Goal: Information Seeking & Learning: Find specific fact

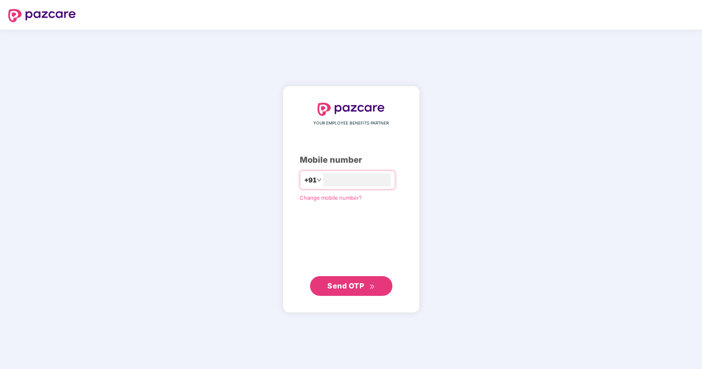
type input "**********"
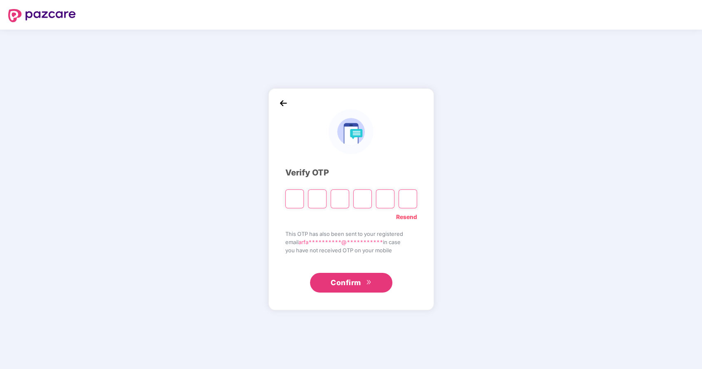
type input "*"
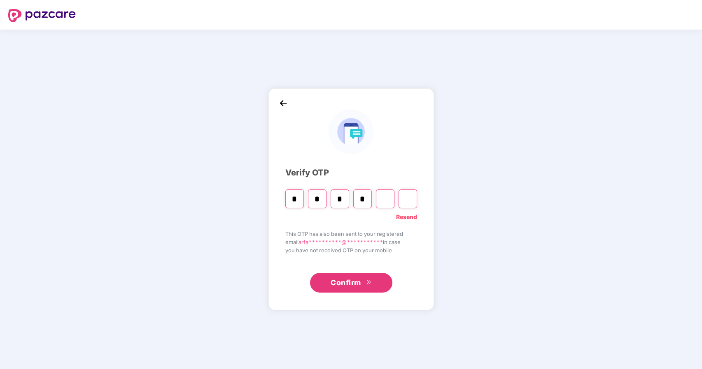
type input "*"
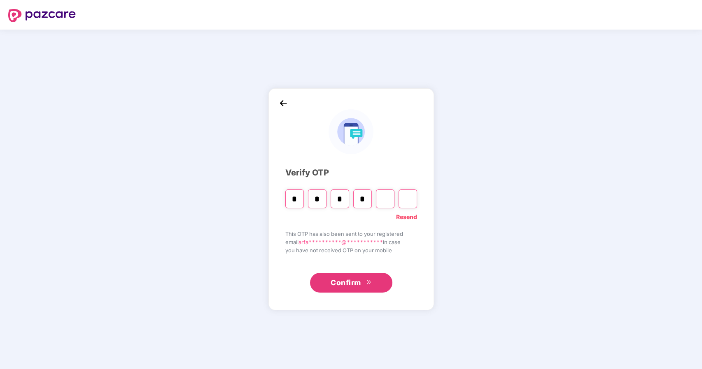
type input "*"
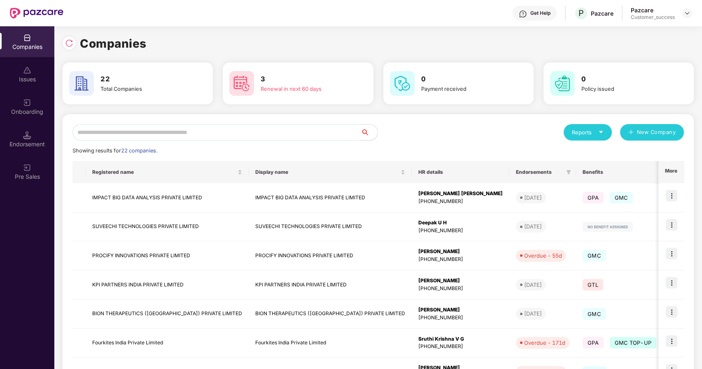
click at [264, 138] on input "text" at bounding box center [216, 132] width 288 height 16
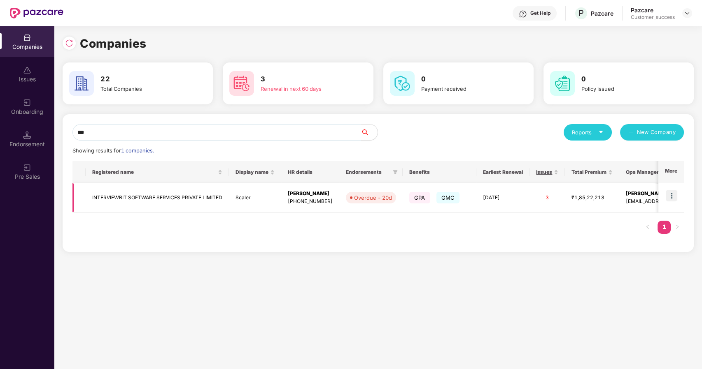
type input "***"
click at [184, 196] on td "INTERVIEWBIT SOFTWARE SERVICES PRIVATE LIMITED" at bounding box center [157, 198] width 143 height 29
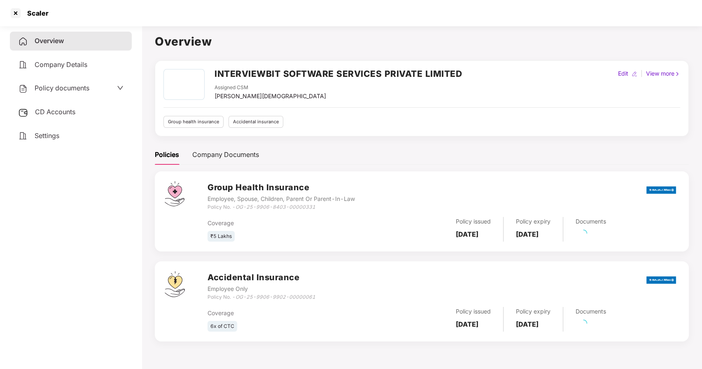
click at [61, 91] on span "Policy documents" at bounding box center [62, 88] width 55 height 8
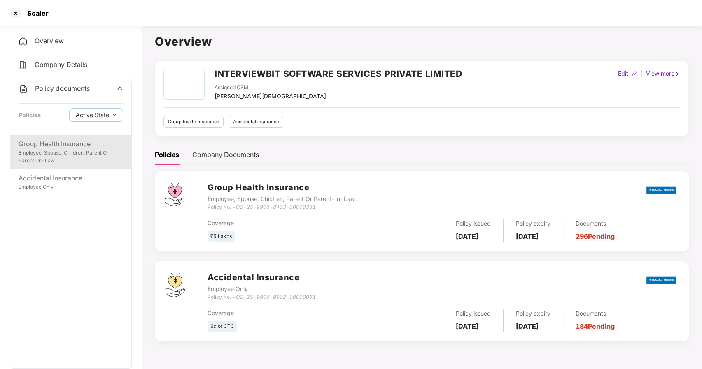
click at [61, 161] on div "Employee, Spouse, Children, Parent Or Parent-In-Law" at bounding box center [71, 157] width 105 height 16
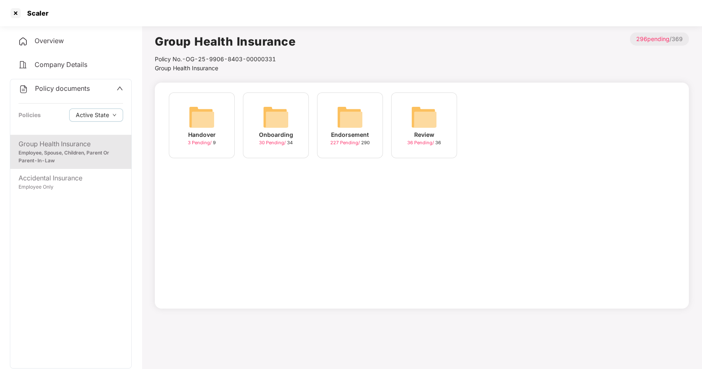
click at [351, 124] on img at bounding box center [350, 117] width 26 height 26
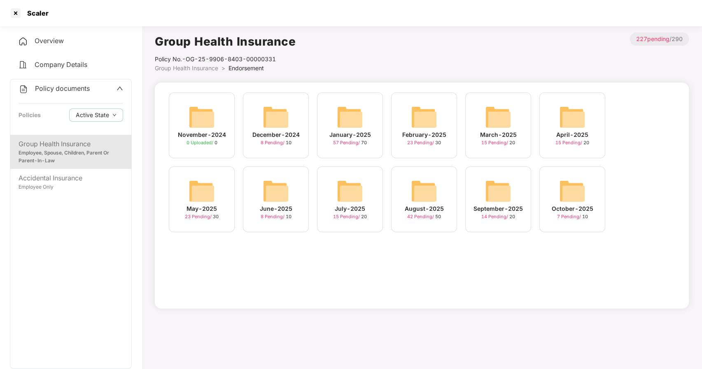
click at [570, 197] on img at bounding box center [572, 191] width 26 height 26
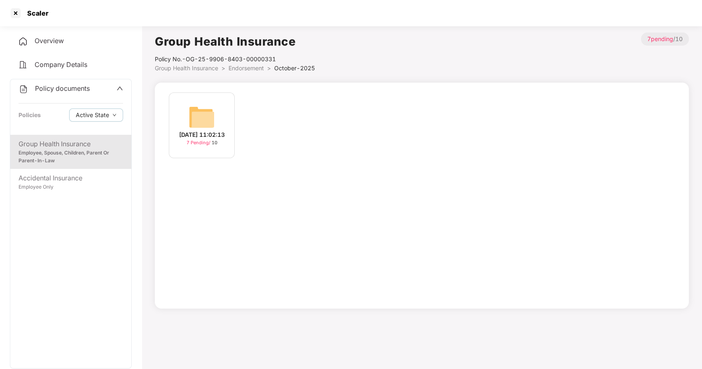
click at [205, 117] on img at bounding box center [201, 117] width 26 height 26
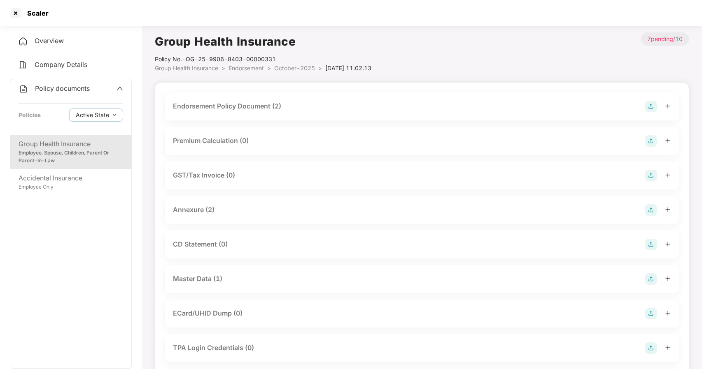
click at [211, 277] on div "Master Data (1)" at bounding box center [197, 279] width 49 height 10
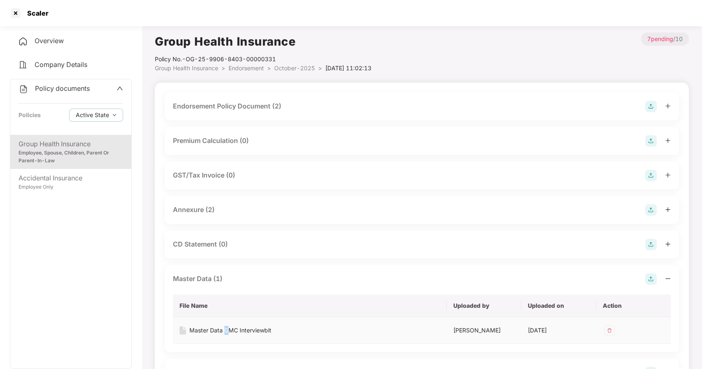
click at [226, 325] on td "Master Data GMC Interviewbit" at bounding box center [310, 331] width 274 height 27
click at [251, 330] on div "Master Data GMC Interviewbit" at bounding box center [230, 330] width 82 height 9
click at [10, 14] on div at bounding box center [15, 13] width 13 height 13
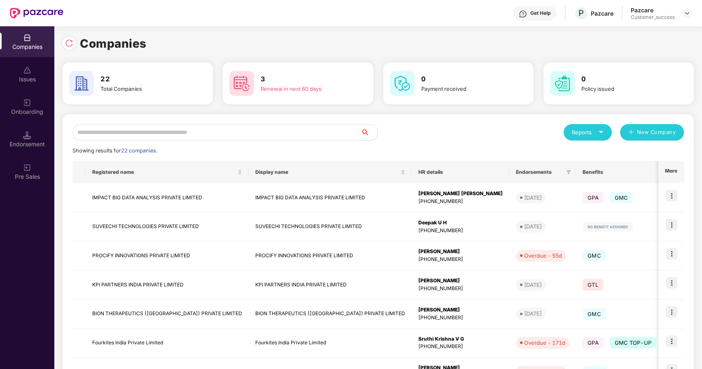
click at [107, 134] on input "text" at bounding box center [216, 132] width 288 height 16
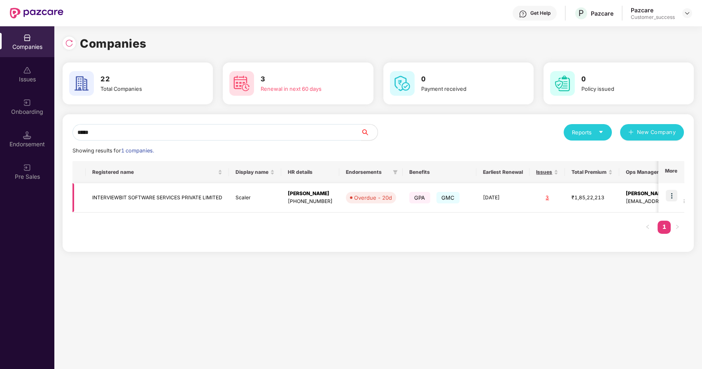
type input "*****"
click at [672, 196] on img at bounding box center [671, 196] width 12 height 12
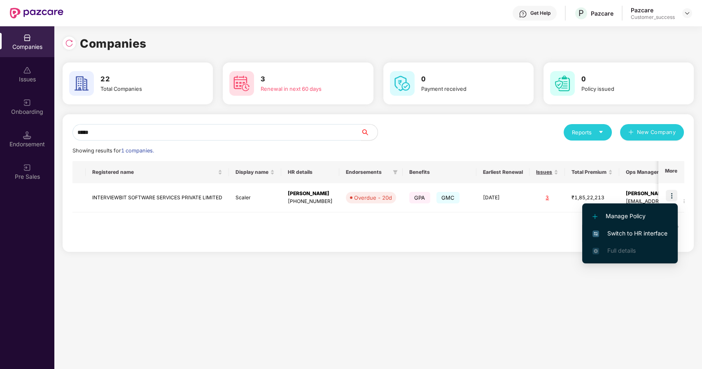
click at [612, 232] on span "Switch to HR interface" at bounding box center [629, 233] width 75 height 9
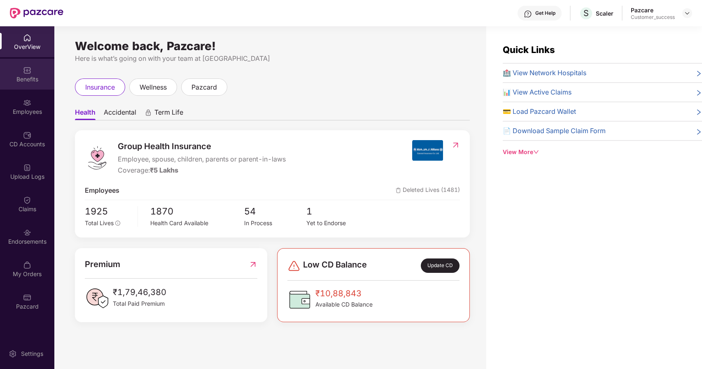
click at [30, 79] on div "Benefits" at bounding box center [27, 79] width 54 height 8
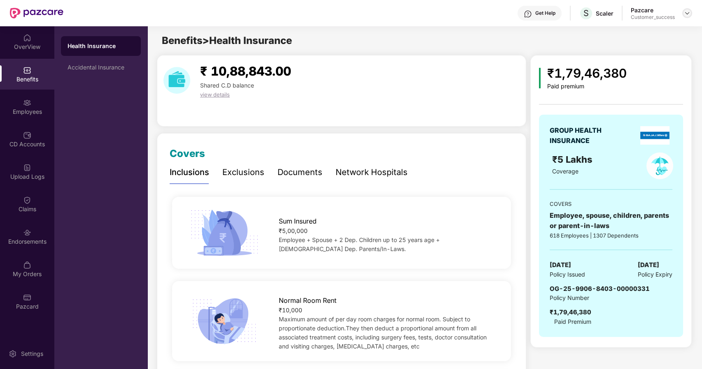
click at [691, 12] on div at bounding box center [687, 13] width 10 height 10
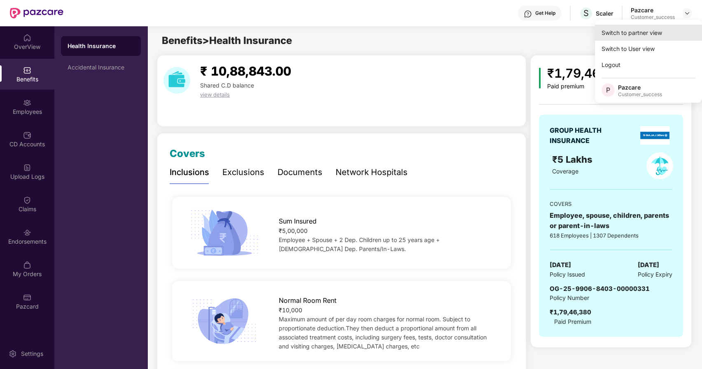
click at [655, 26] on div "Switch to partner view" at bounding box center [648, 33] width 107 height 16
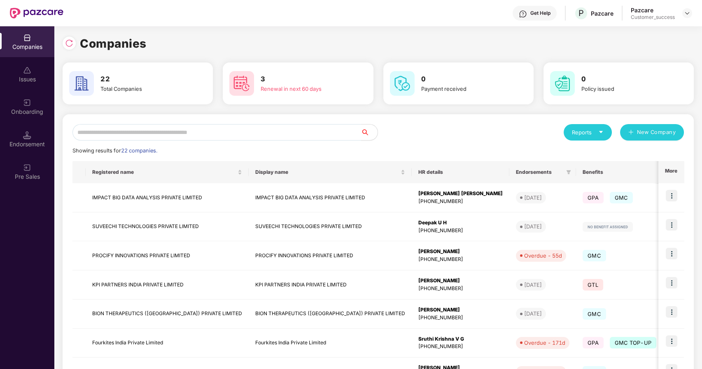
click at [125, 136] on input "text" at bounding box center [216, 132] width 288 height 16
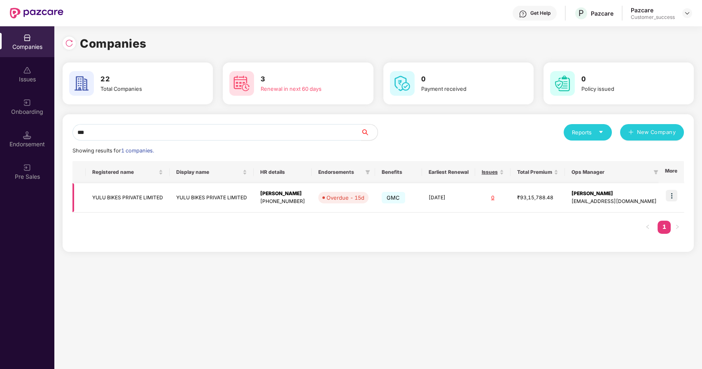
type input "***"
click at [671, 193] on img at bounding box center [671, 196] width 12 height 12
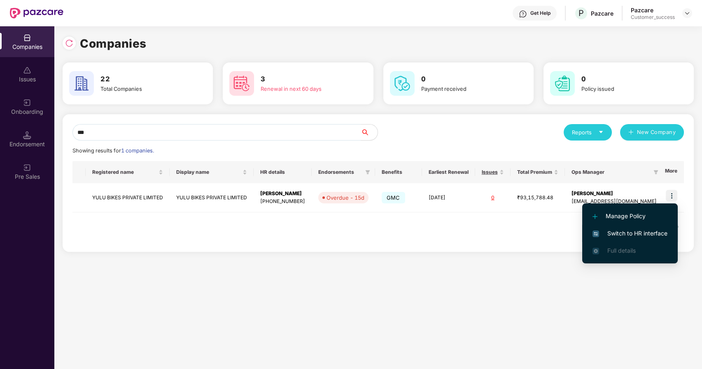
click at [626, 233] on span "Switch to HR interface" at bounding box center [629, 233] width 75 height 9
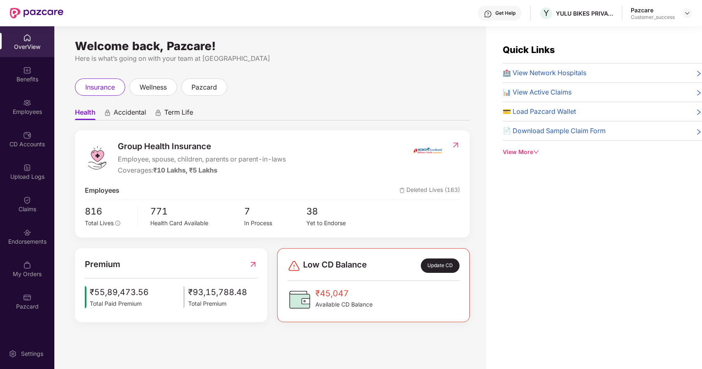
click at [42, 106] on div "Employees" at bounding box center [27, 106] width 54 height 31
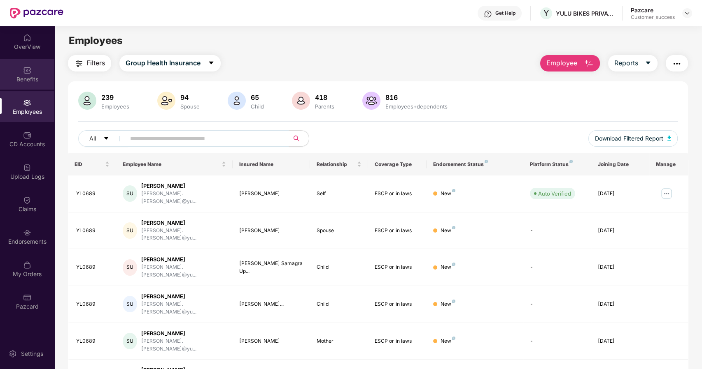
click at [29, 77] on div "Benefits" at bounding box center [27, 79] width 54 height 8
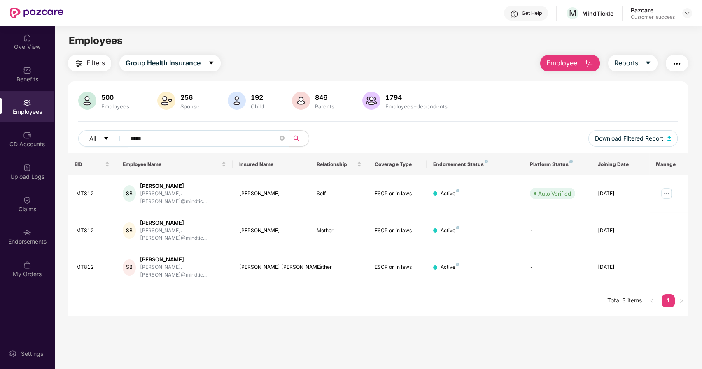
click at [183, 141] on input "*****" at bounding box center [204, 138] width 148 height 12
type input "*"
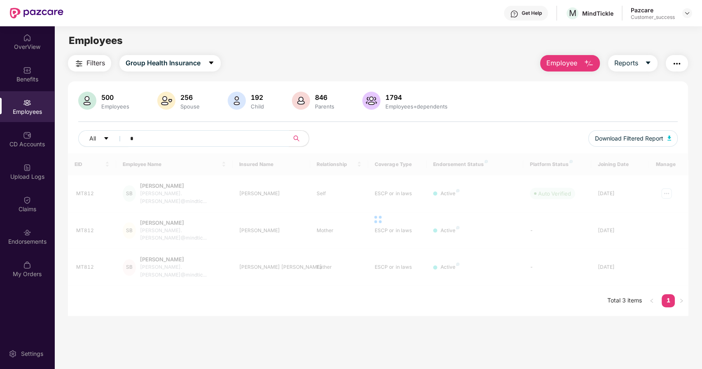
type input "**"
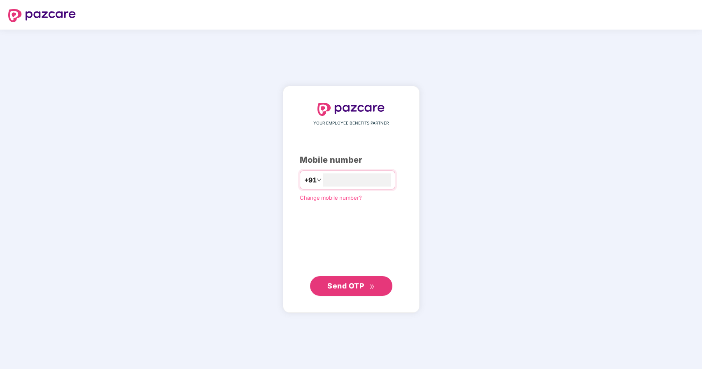
type input "**********"
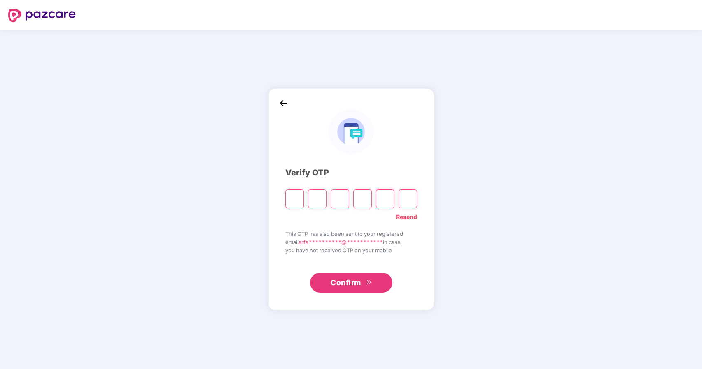
type input "*"
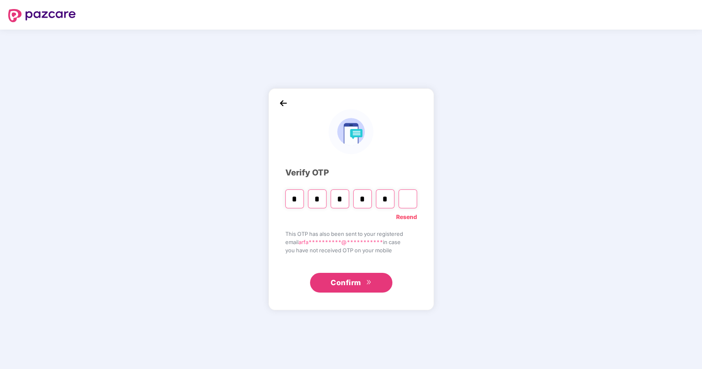
type input "*"
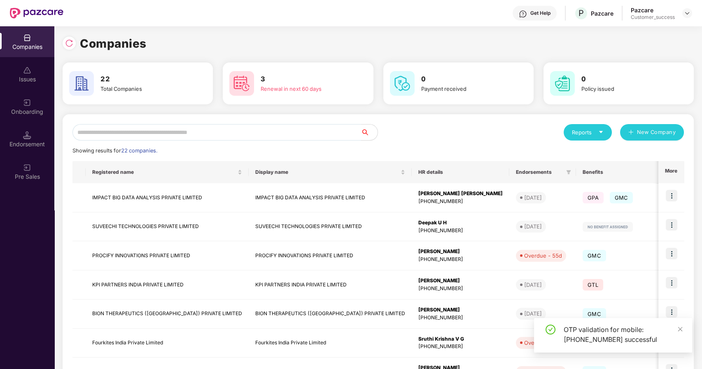
click at [237, 130] on input "text" at bounding box center [216, 132] width 288 height 16
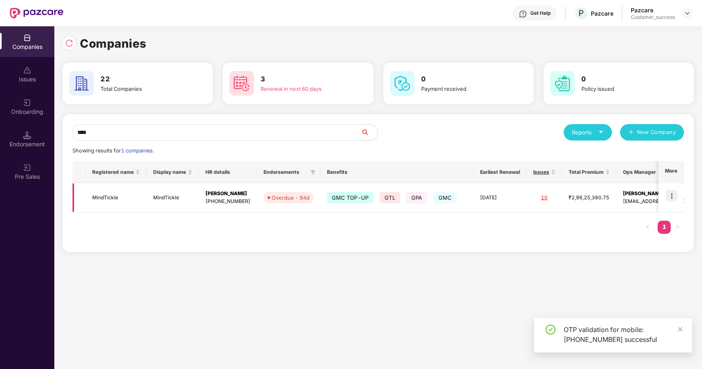
type input "****"
click at [676, 193] on img at bounding box center [671, 196] width 12 height 12
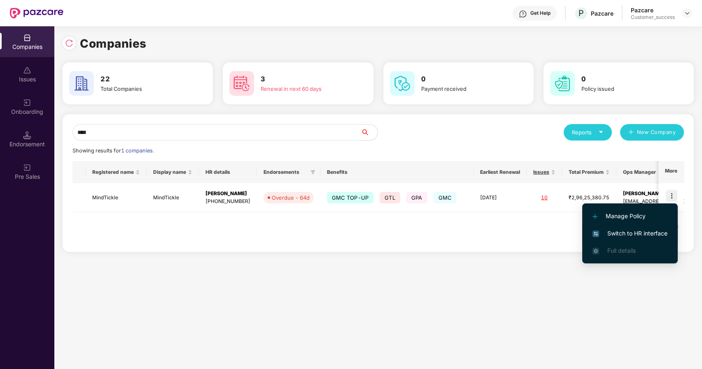
click at [636, 230] on span "Switch to HR interface" at bounding box center [629, 233] width 75 height 9
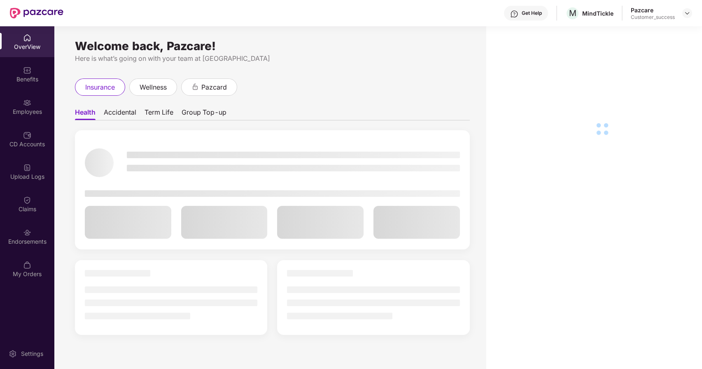
click at [18, 110] on div "Employees" at bounding box center [27, 112] width 54 height 8
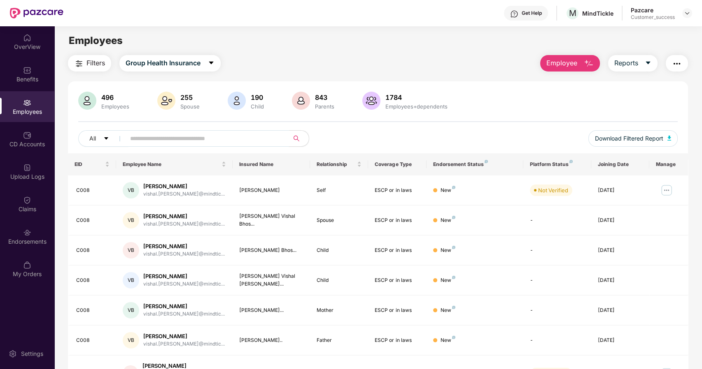
click at [144, 137] on input "text" at bounding box center [204, 138] width 148 height 12
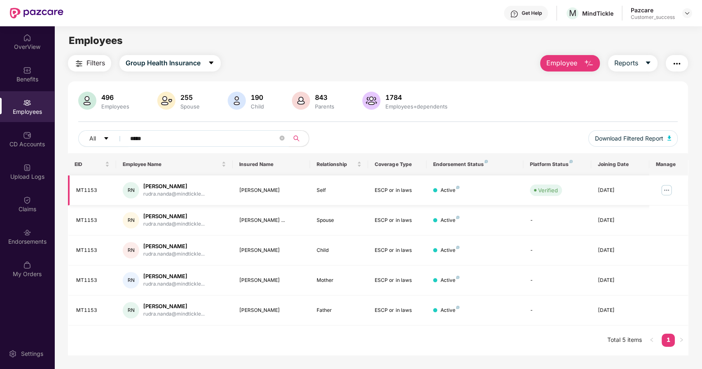
type input "*****"
click at [666, 192] on img at bounding box center [666, 190] width 13 height 13
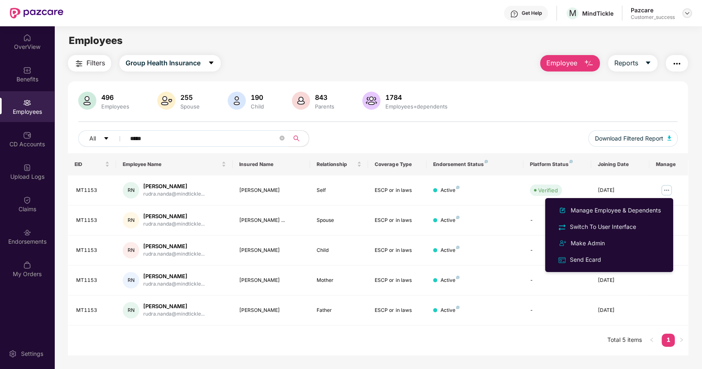
click at [686, 12] on img at bounding box center [686, 13] width 7 height 7
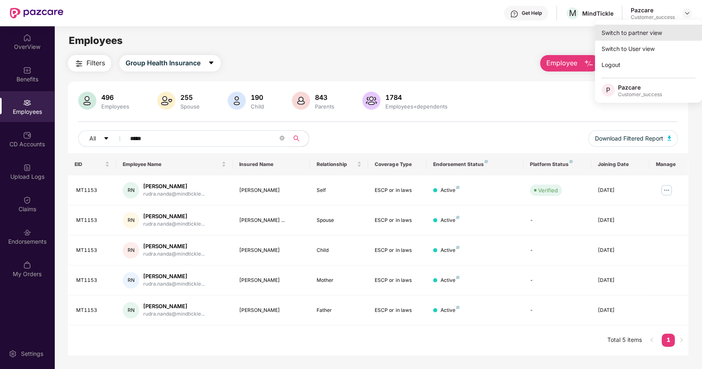
click at [628, 33] on div "Switch to partner view" at bounding box center [648, 33] width 107 height 16
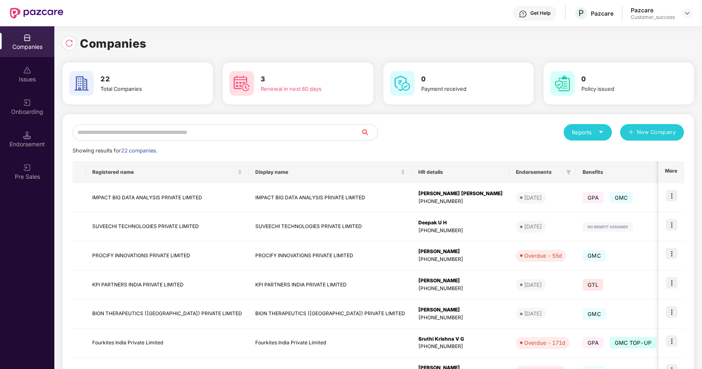
click at [203, 131] on input "text" at bounding box center [216, 132] width 288 height 16
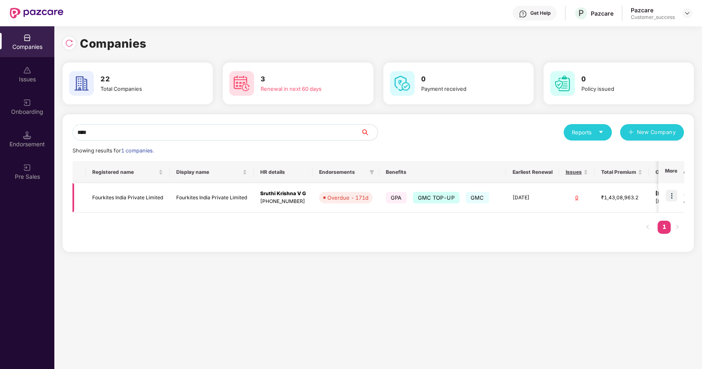
type input "****"
click at [672, 195] on img at bounding box center [671, 196] width 12 height 12
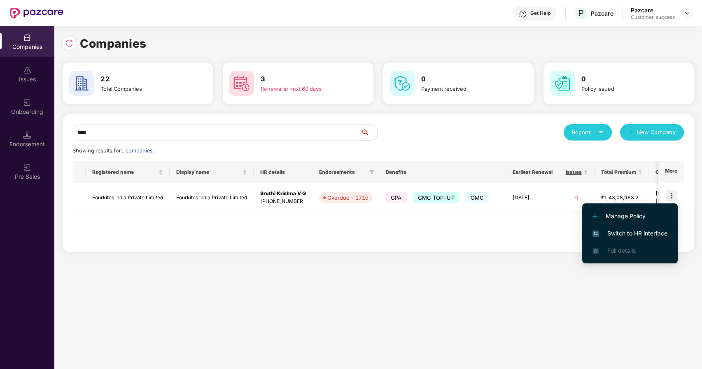
click at [616, 231] on span "Switch to HR interface" at bounding box center [629, 233] width 75 height 9
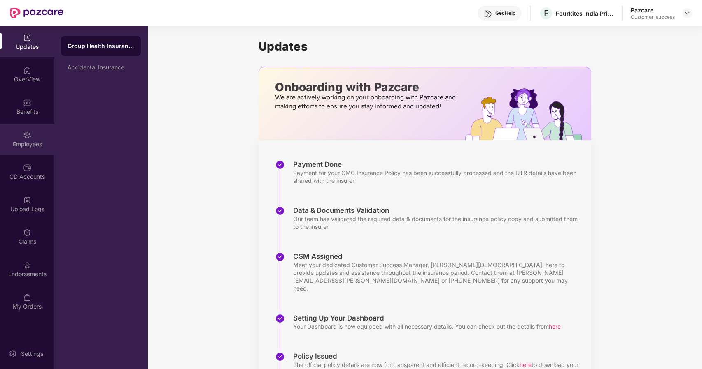
click at [17, 153] on div "Employees" at bounding box center [27, 139] width 54 height 31
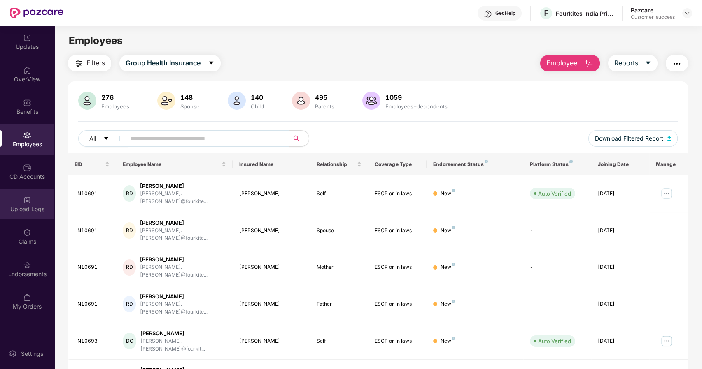
click at [26, 211] on div "Upload Logs" at bounding box center [27, 209] width 54 height 8
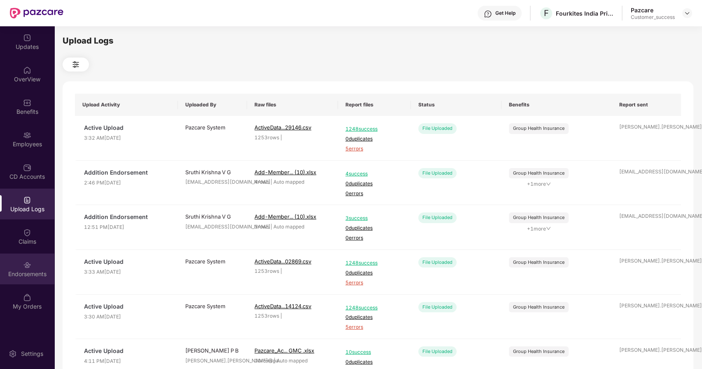
click at [26, 267] on img at bounding box center [27, 265] width 8 height 8
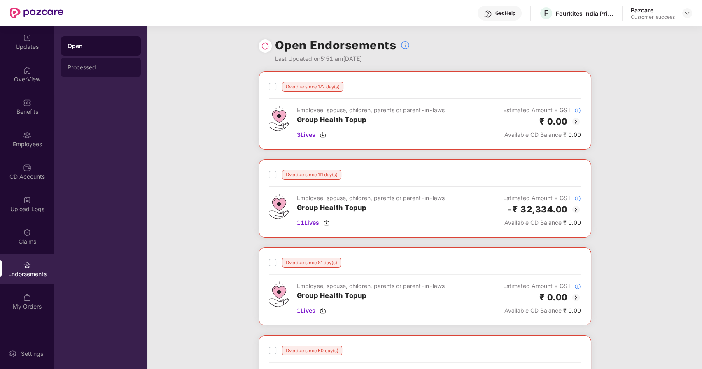
click at [72, 67] on div "Processed" at bounding box center [100, 67] width 67 height 7
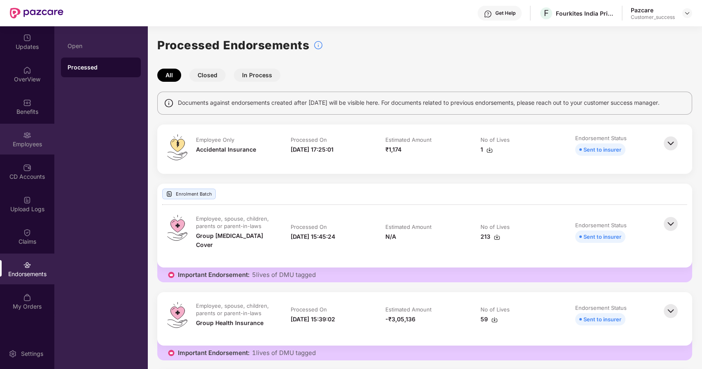
click at [23, 147] on div "Employees" at bounding box center [27, 144] width 54 height 8
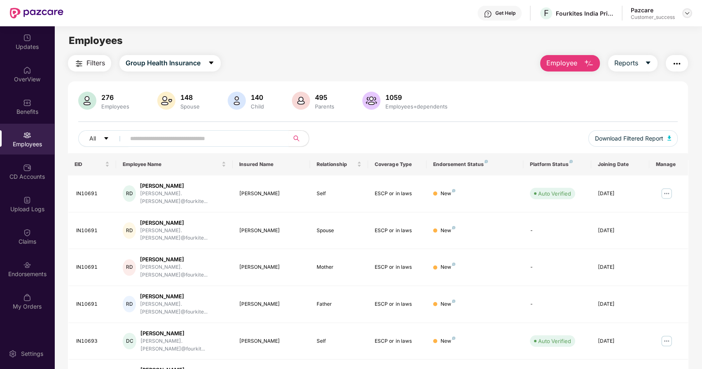
click at [686, 12] on img at bounding box center [686, 13] width 7 height 7
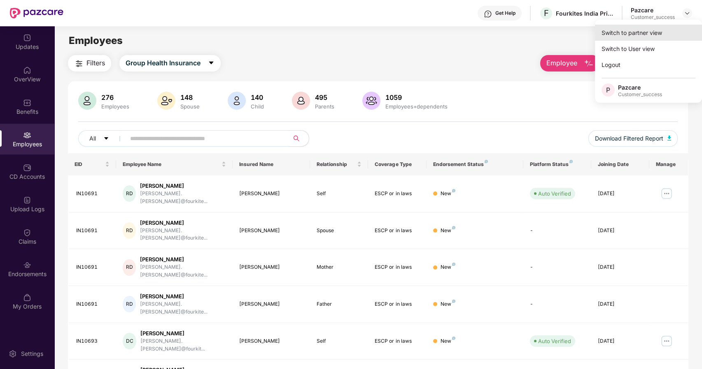
click at [617, 35] on div "Switch to partner view" at bounding box center [648, 33] width 107 height 16
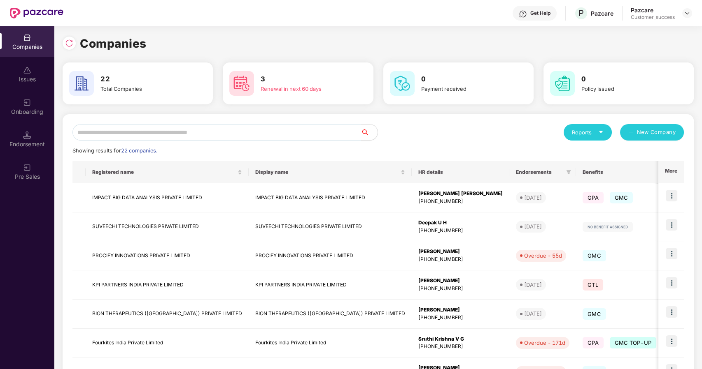
click at [217, 130] on input "text" at bounding box center [216, 132] width 288 height 16
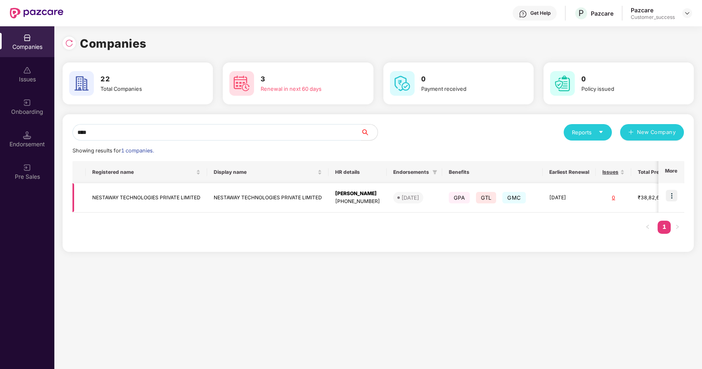
type input "****"
click at [674, 197] on img at bounding box center [671, 196] width 12 height 12
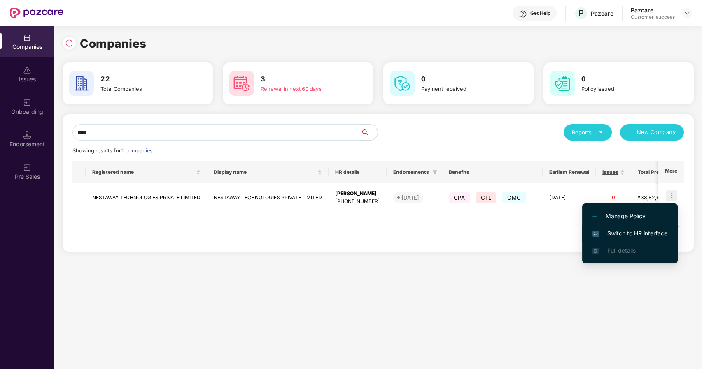
click at [624, 234] on span "Switch to HR interface" at bounding box center [629, 233] width 75 height 9
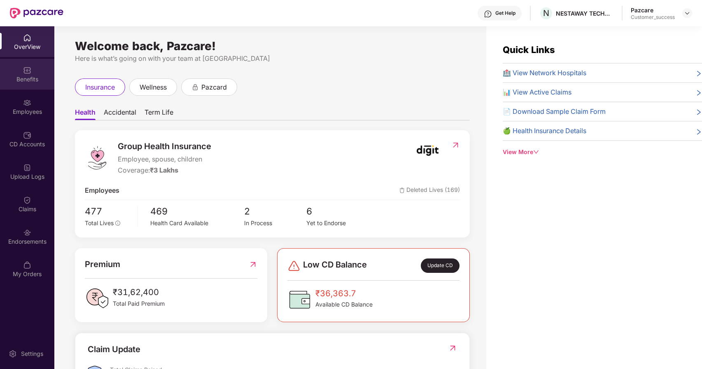
click at [29, 79] on div "Benefits" at bounding box center [27, 79] width 54 height 8
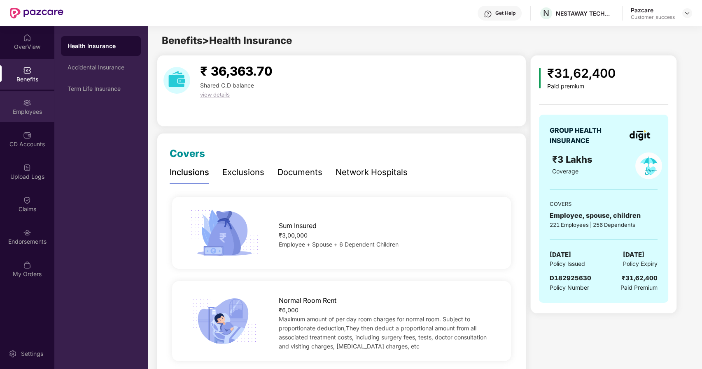
click at [27, 117] on div "Employees" at bounding box center [27, 106] width 54 height 31
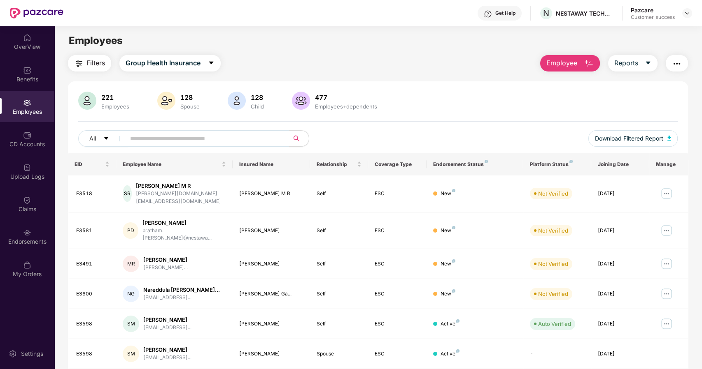
click at [138, 139] on input "text" at bounding box center [204, 138] width 148 height 12
click at [685, 13] on img at bounding box center [686, 13] width 7 height 7
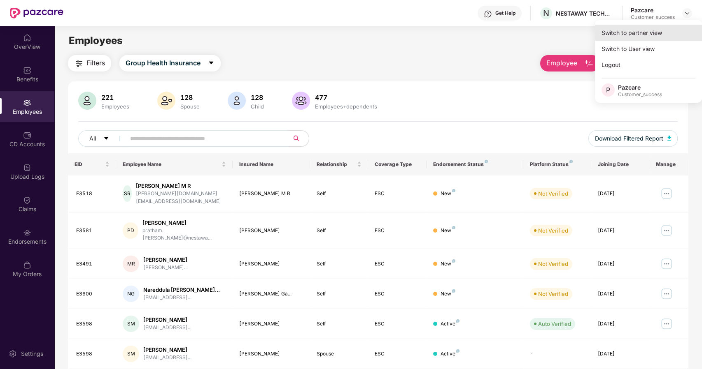
click at [634, 33] on div "Switch to partner view" at bounding box center [648, 33] width 107 height 16
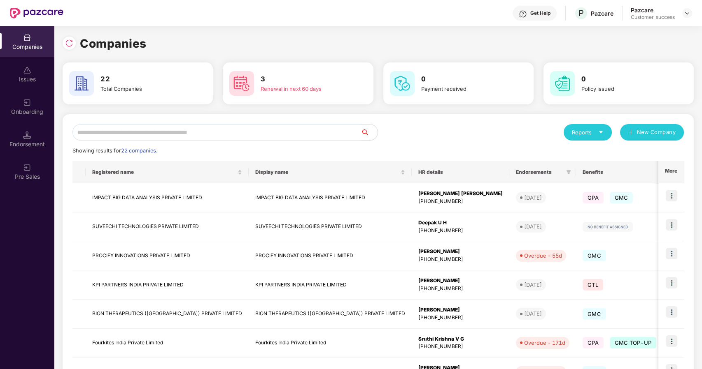
click at [162, 130] on input "text" at bounding box center [216, 132] width 288 height 16
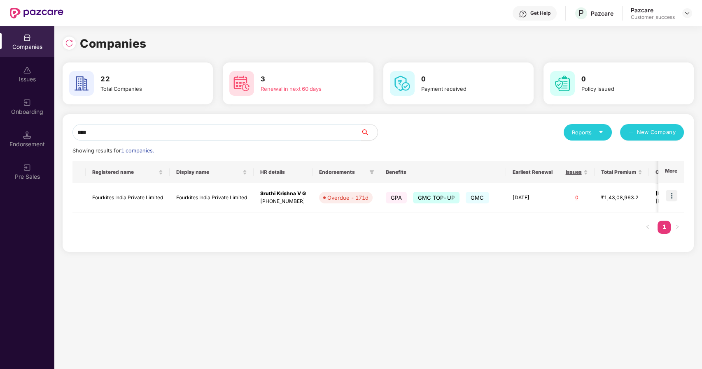
type input "****"
click at [671, 193] on img at bounding box center [671, 196] width 12 height 12
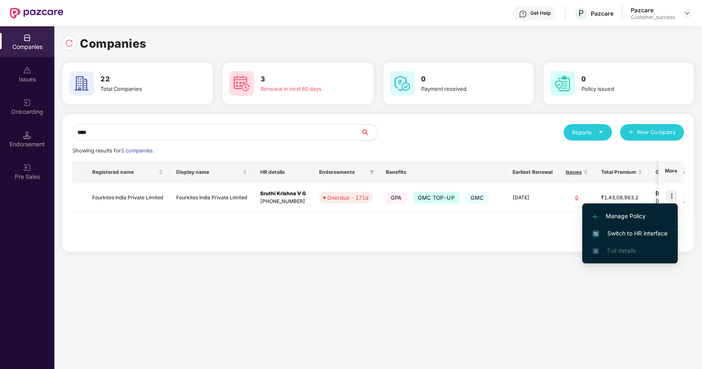
click at [613, 235] on span "Switch to HR interface" at bounding box center [629, 233] width 75 height 9
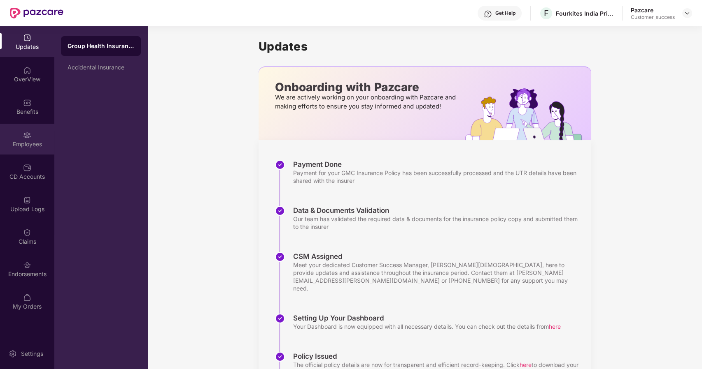
click at [31, 129] on div "Employees" at bounding box center [27, 139] width 54 height 31
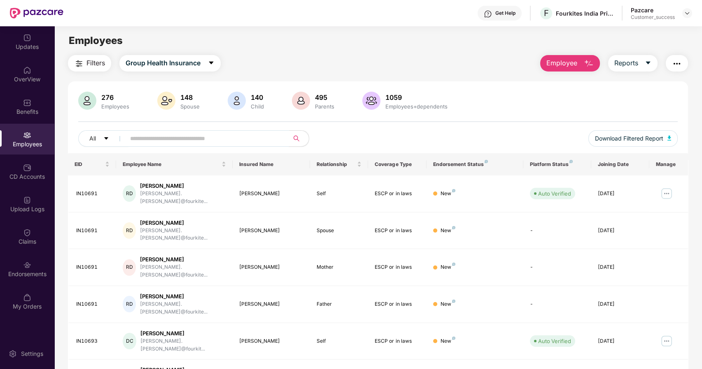
click at [193, 137] on input "text" at bounding box center [204, 138] width 148 height 12
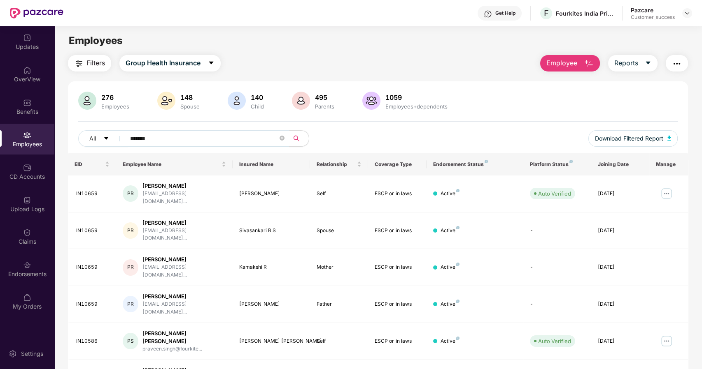
type input "*******"
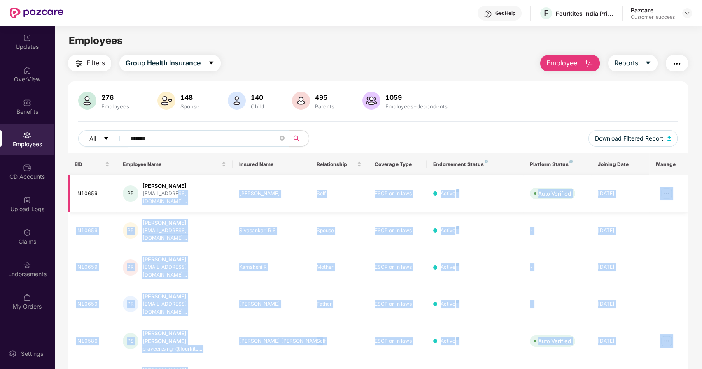
drag, startPoint x: 199, startPoint y: 211, endPoint x: 175, endPoint y: 198, distance: 26.7
click at [174, 198] on body "Get Help F Fourkites India Private Limited Pazcare Customer_success Updates Ove…" at bounding box center [351, 184] width 702 height 369
click at [176, 198] on div "praveen.k@fourkites.co..." at bounding box center [184, 198] width 84 height 16
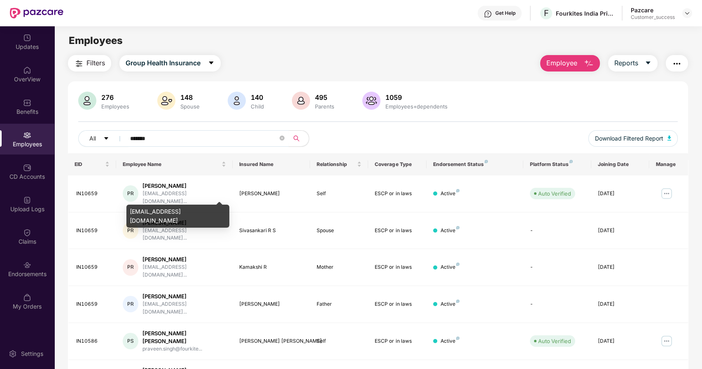
click at [130, 210] on div "praveen.k@fourkites.com" at bounding box center [177, 216] width 103 height 23
copy div "praveen.k@fourkites.com"
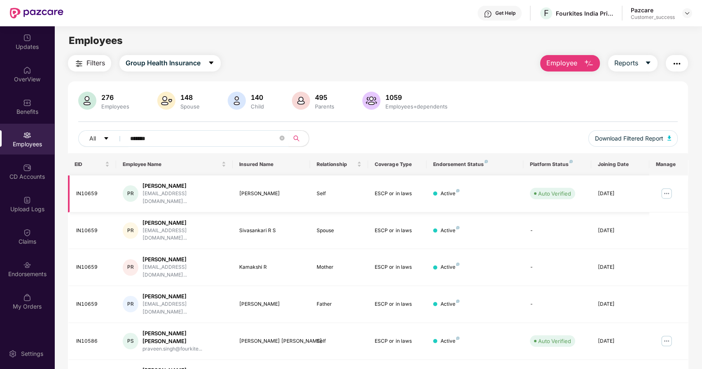
click at [83, 190] on div "IN10659" at bounding box center [93, 194] width 34 height 8
copy div "IN10659"
drag, startPoint x: 222, startPoint y: 138, endPoint x: 61, endPoint y: 146, distance: 160.6
click at [61, 146] on div "Filters Group Health Insurance Employee Reports 276 Employees 148 Spouse 140 Ch…" at bounding box center [377, 259] width 647 height 409
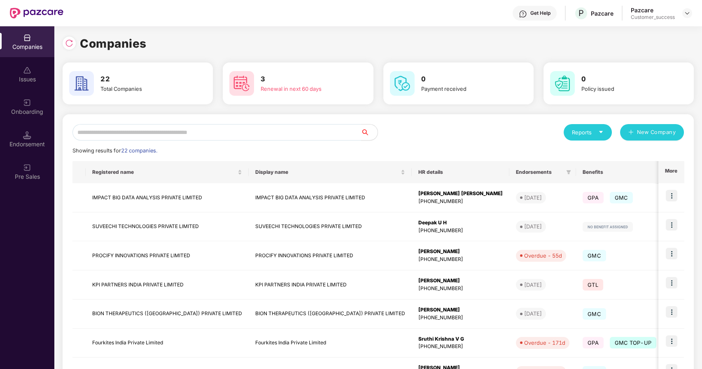
click at [272, 132] on input "text" at bounding box center [216, 132] width 288 height 16
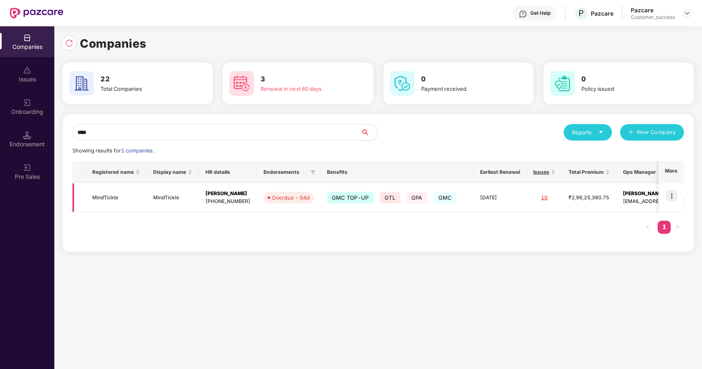
type input "****"
click at [666, 189] on td at bounding box center [671, 198] width 26 height 29
click at [672, 200] on img at bounding box center [671, 196] width 12 height 12
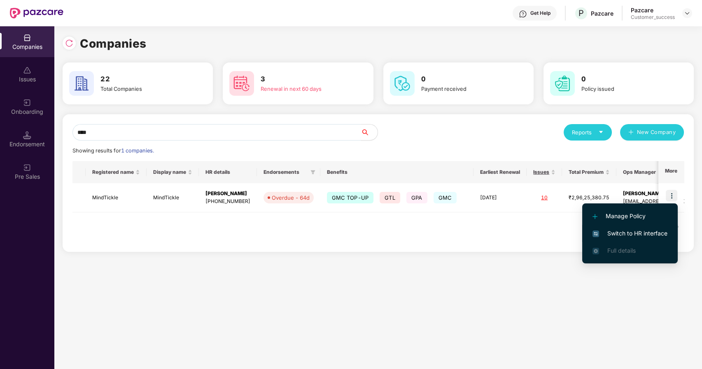
click at [645, 230] on span "Switch to HR interface" at bounding box center [629, 233] width 75 height 9
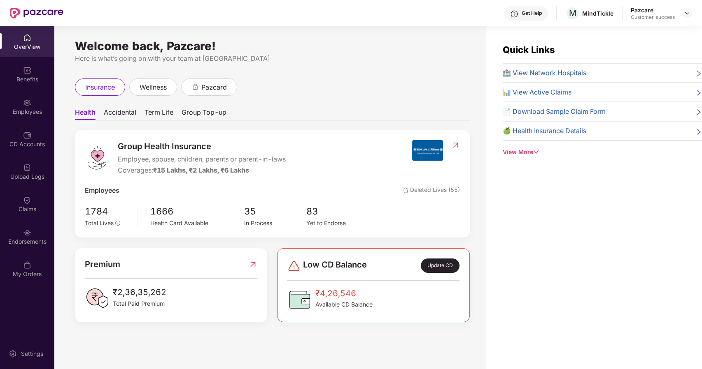
click at [36, 115] on div "Employees" at bounding box center [27, 112] width 54 height 8
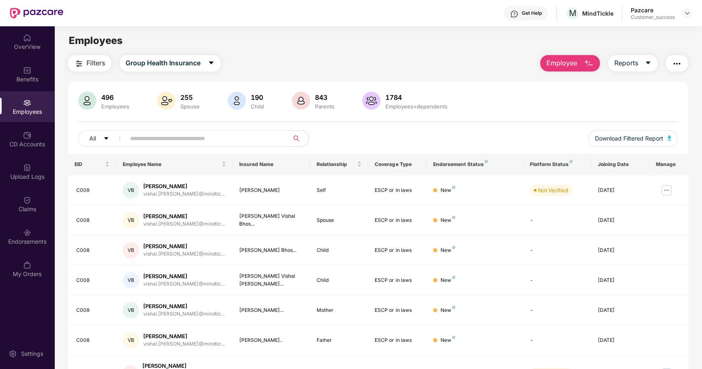
click at [149, 139] on input "text" at bounding box center [204, 138] width 148 height 12
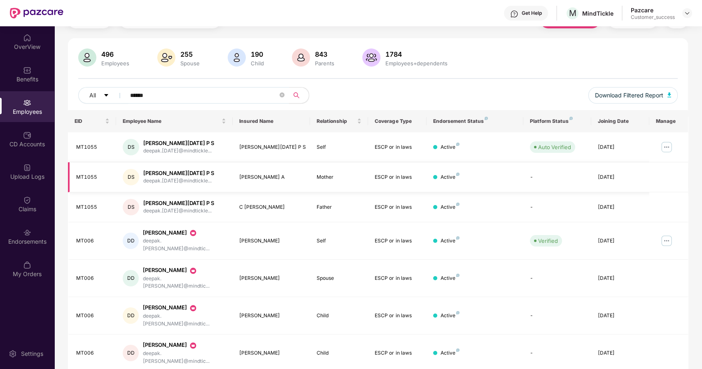
scroll to position [76, 0]
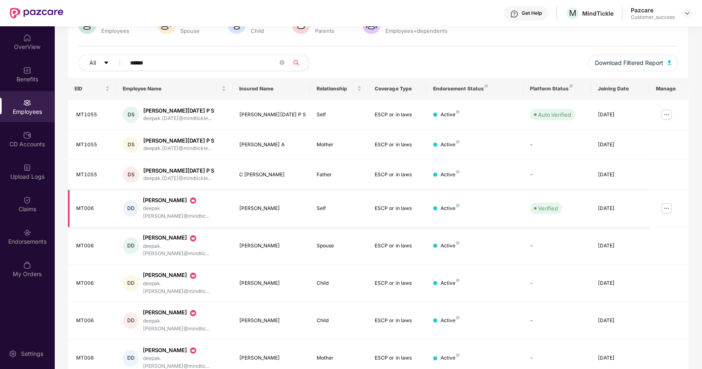
type input "******"
click at [667, 204] on img at bounding box center [666, 208] width 13 height 13
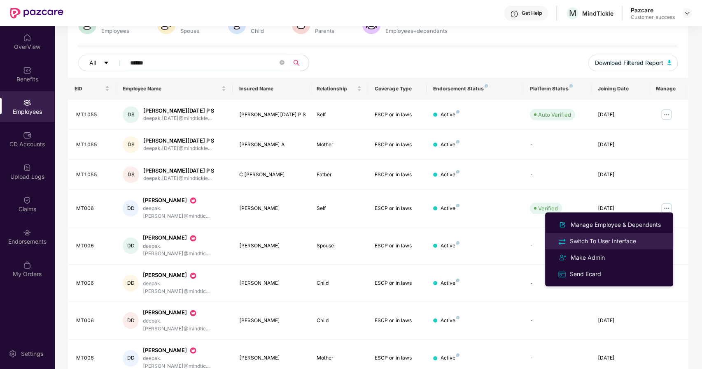
click at [610, 244] on div "Switch To User Interface" at bounding box center [603, 241] width 70 height 9
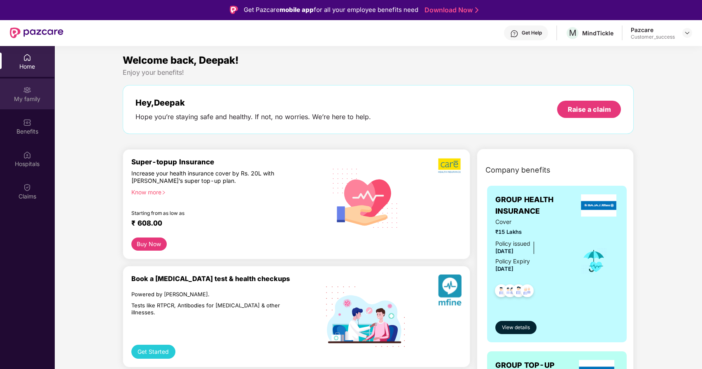
click at [27, 95] on div "My family" at bounding box center [27, 99] width 54 height 8
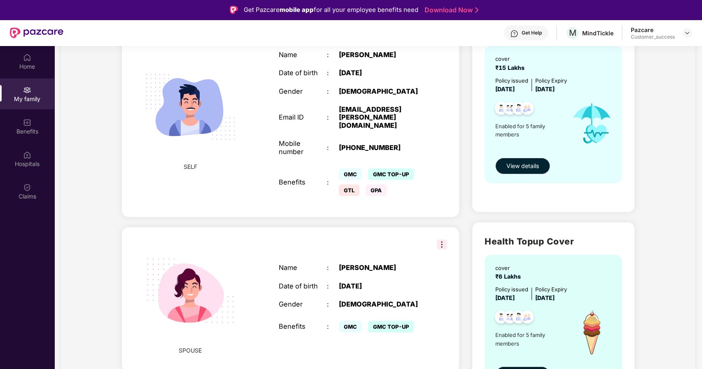
scroll to position [0, 0]
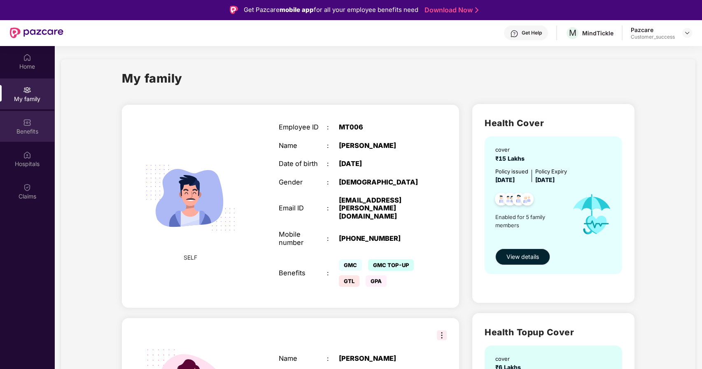
click at [28, 131] on div "Benefits" at bounding box center [27, 132] width 54 height 8
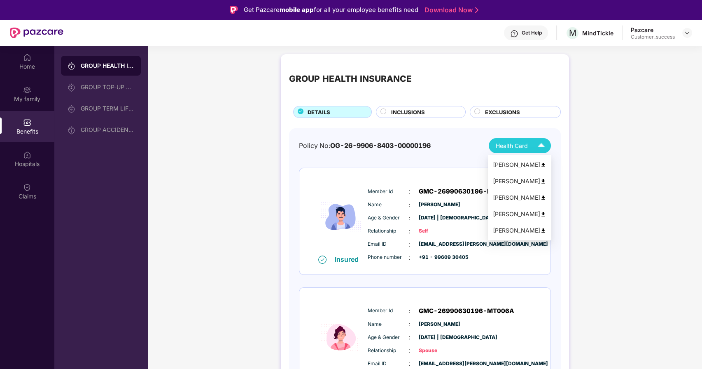
click at [515, 147] on span "Health Card" at bounding box center [511, 146] width 32 height 9
click at [542, 179] on img at bounding box center [543, 182] width 6 height 6
click at [538, 145] on img at bounding box center [541, 146] width 14 height 14
click at [541, 195] on img at bounding box center [543, 198] width 6 height 6
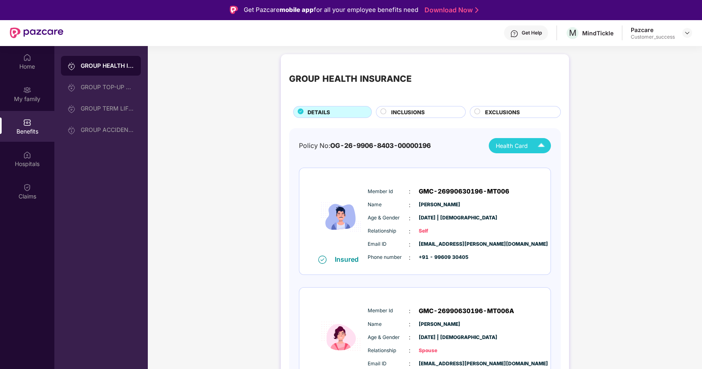
drag, startPoint x: 444, startPoint y: 145, endPoint x: 332, endPoint y: 140, distance: 111.6
click at [332, 140] on div "Policy No: OG-26-9906-8403-00000196 Health Card" at bounding box center [425, 145] width 252 height 15
copy span "OG-26-9906-8403-00000196"
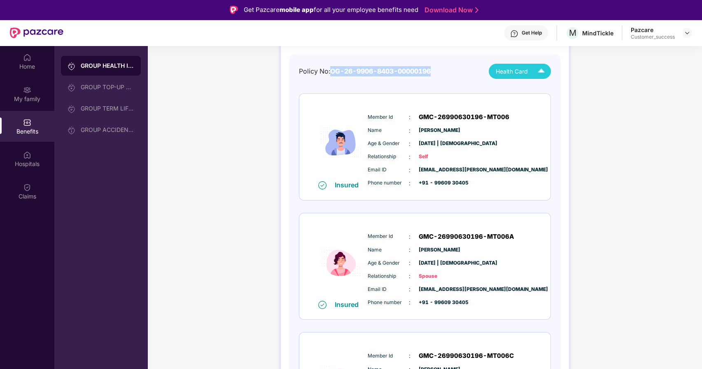
scroll to position [78, 0]
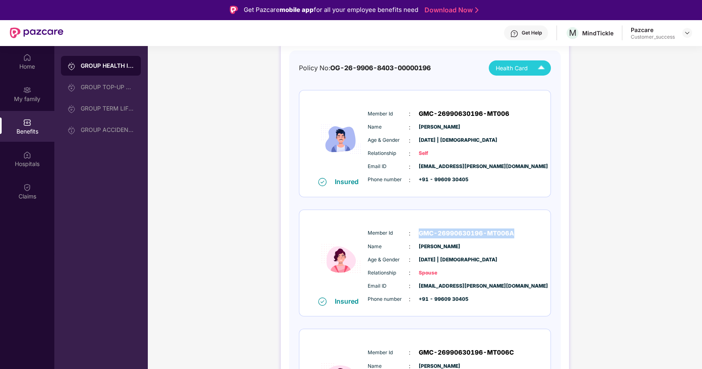
drag, startPoint x: 417, startPoint y: 234, endPoint x: 513, endPoint y: 231, distance: 95.5
click at [513, 231] on div "Member Id : GMC-26990630196-MT006A" at bounding box center [448, 234] width 163 height 10
copy span "GMC-26990630196-MT006A"
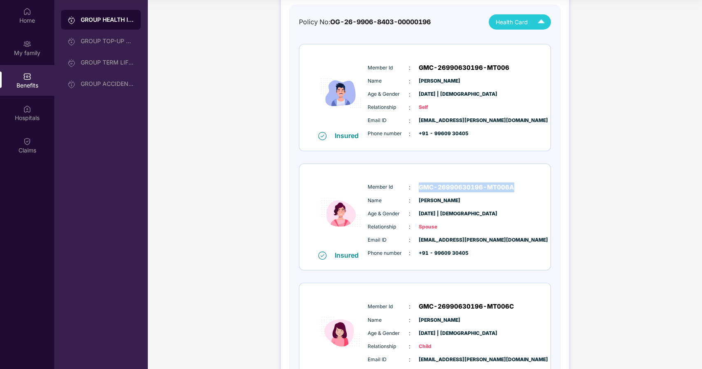
scroll to position [123, 0]
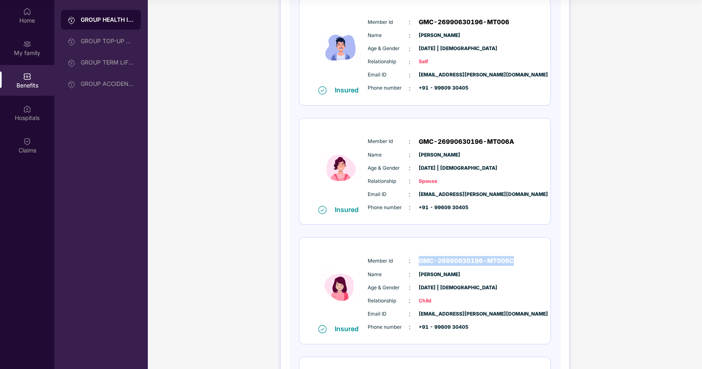
drag, startPoint x: 511, startPoint y: 260, endPoint x: 417, endPoint y: 263, distance: 93.9
click at [417, 263] on div "Member Id : GMC-26990630196-MT006C" at bounding box center [448, 261] width 163 height 10
copy span "GMC-26990630196-MT006C"
